Goal: Find specific page/section: Find specific page/section

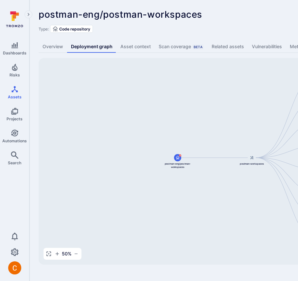
click at [269, 19] on div "postman-eng/postman-workspaces ... Show more" at bounding box center [204, 14] width 330 height 10
click at [189, 19] on span "postman-eng/postman-workspaces" at bounding box center [121, 14] width 164 height 11
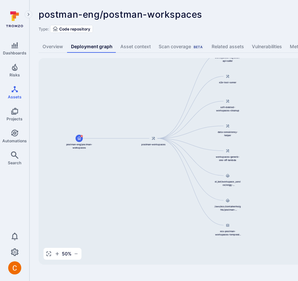
drag, startPoint x: 209, startPoint y: 126, endPoint x: 110, endPoint y: 107, distance: 100.5
click at [110, 107] on div "postman-workspaces postman-eng/postman-workspaces workspaces-migration-api-call…" at bounding box center [252, 161] width 427 height 206
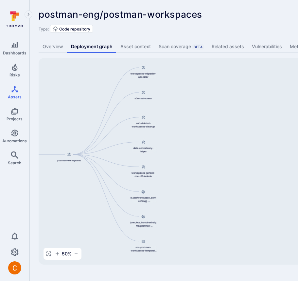
drag, startPoint x: 253, startPoint y: 72, endPoint x: 168, endPoint y: 88, distance: 86.3
click at [168, 88] on div "postman-workspaces postman-eng/postman-workspaces workspaces-migration-api-call…" at bounding box center [252, 161] width 427 height 206
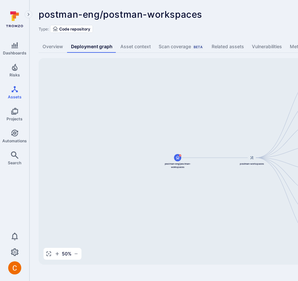
click at [220, 28] on div "Type: Code repository" at bounding box center [251, 29] width 424 height 8
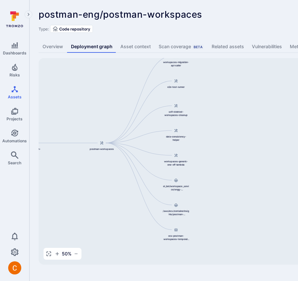
drag, startPoint x: 270, startPoint y: 128, endPoint x: 116, endPoint y: 115, distance: 155.1
click at [116, 115] on div "postman-workspaces postman-eng/postman-workspaces workspaces-migration-api-call…" at bounding box center [252, 161] width 427 height 206
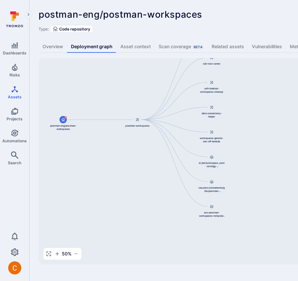
drag, startPoint x: 228, startPoint y: 159, endPoint x: 270, endPoint y: 135, distance: 48.7
click at [270, 135] on div "postman-workspaces postman-eng/postman-workspaces workspaces-migration-api-call…" at bounding box center [252, 161] width 427 height 206
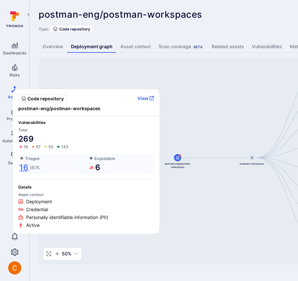
click at [25, 167] on link "16" at bounding box center [23, 167] width 9 height 10
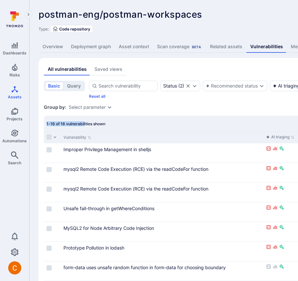
drag, startPoint x: 46, startPoint y: 142, endPoint x: 84, endPoint y: 142, distance: 38.6
click at [84, 131] on div "1-16 of 16 vulnerabilities shown" at bounding box center [250, 124] width 413 height 16
click at [117, 131] on div "1-16 of 16 vulnerabilities shown" at bounding box center [250, 124] width 413 height 16
